Goal: Navigation & Orientation: Find specific page/section

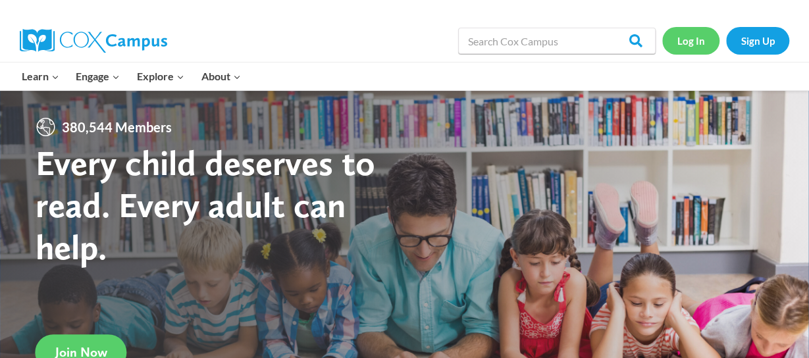
click at [690, 38] on link "Log In" at bounding box center [691, 40] width 57 height 27
click at [681, 45] on link "Log In" at bounding box center [691, 40] width 57 height 27
